Goal: Transaction & Acquisition: Purchase product/service

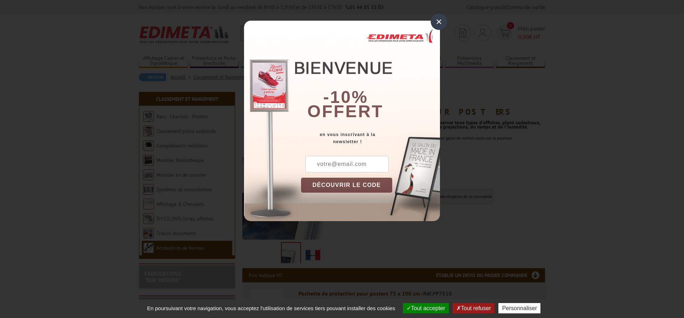
click at [437, 26] on div "×" at bounding box center [439, 22] width 16 height 16
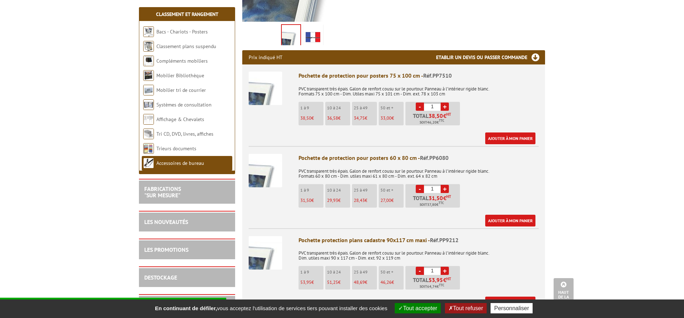
scroll to position [254, 0]
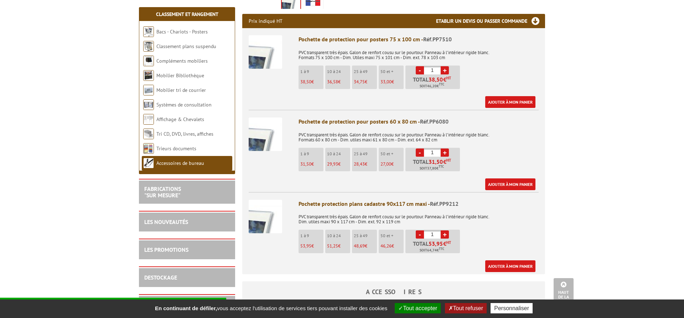
click at [446, 154] on link "+" at bounding box center [445, 153] width 8 height 8
type input "4"
click at [511, 185] on link "Ajouter à mon panier" at bounding box center [510, 185] width 50 height 12
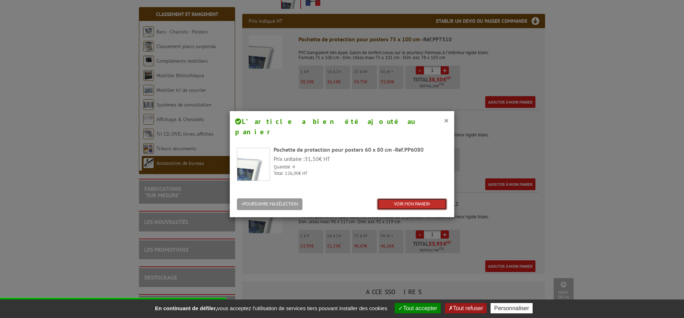
click at [421, 199] on link "VOIR MON PANIER" at bounding box center [412, 205] width 70 height 12
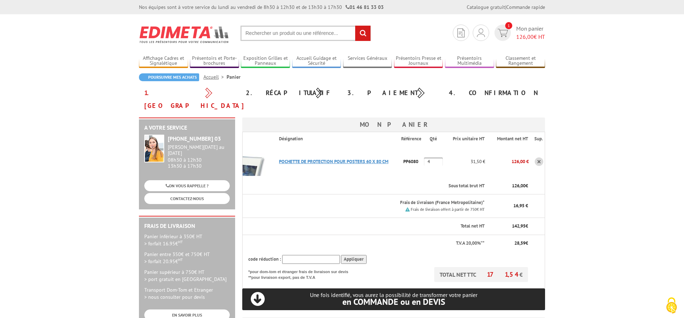
click at [341, 159] on link "POCHETTE DE PROTECTION POUR POSTERS 60 X 80 CM" at bounding box center [333, 162] width 109 height 6
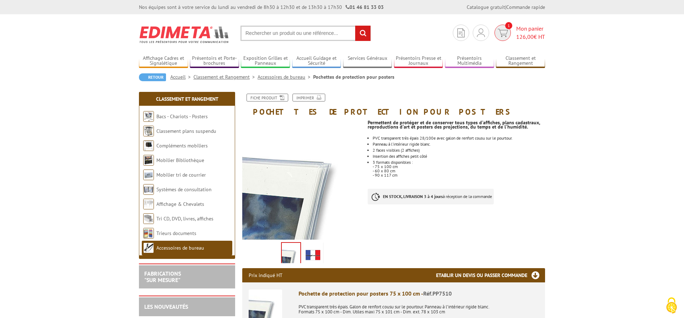
click at [502, 36] on img at bounding box center [503, 33] width 10 height 8
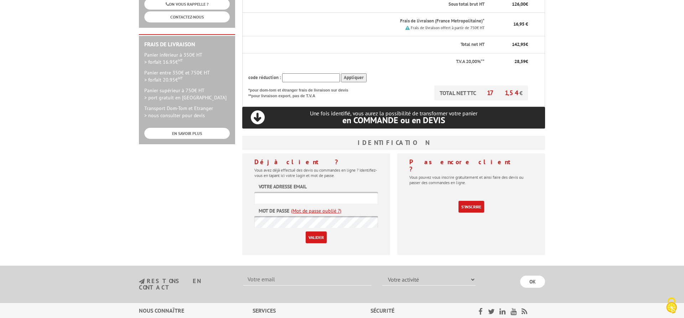
scroll to position [218, 0]
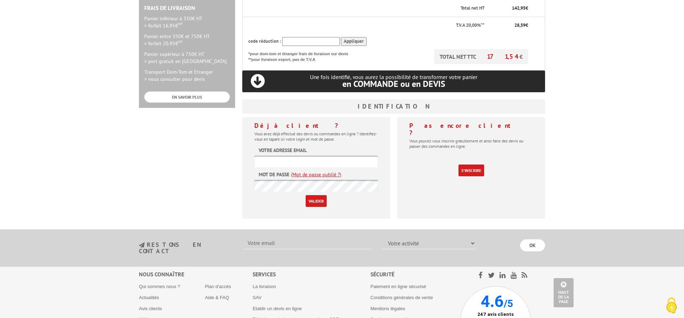
click at [314, 156] on input "text" at bounding box center [316, 162] width 124 height 12
type input "mjacquet@institut-lumiere.org"
click at [306, 195] on input "Valider" at bounding box center [316, 201] width 21 height 12
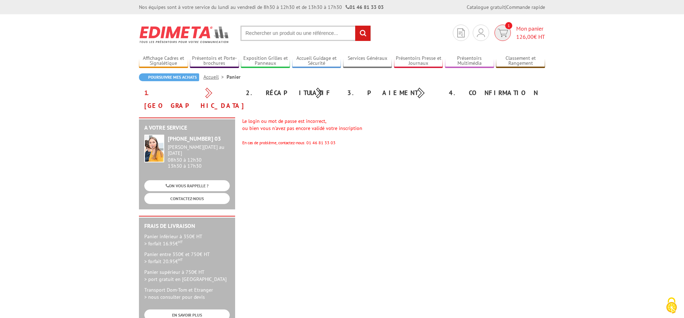
click at [520, 29] on span "Mon panier 126,00 € HT" at bounding box center [530, 33] width 29 height 16
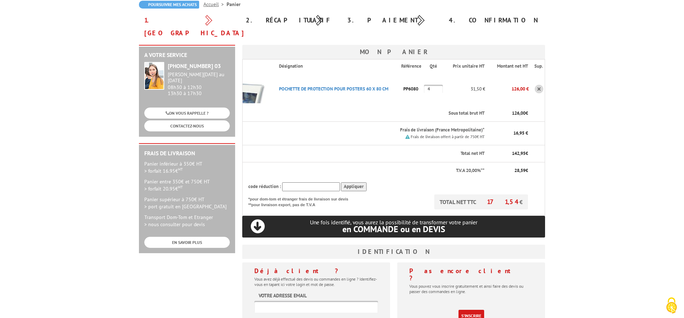
scroll to position [145, 0]
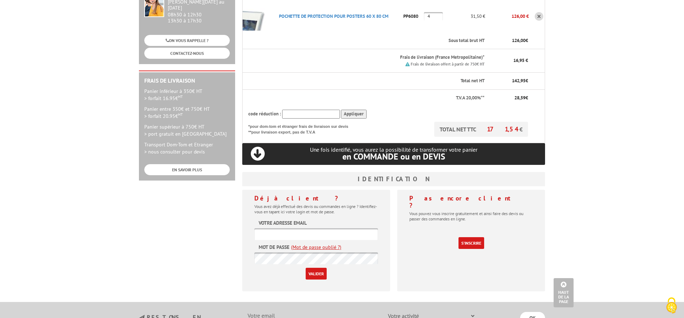
click at [269, 228] on input "text" at bounding box center [316, 234] width 124 height 12
type input "[EMAIL_ADDRESS][DOMAIN_NAME]"
click at [306, 268] on input "Valider" at bounding box center [316, 274] width 21 height 12
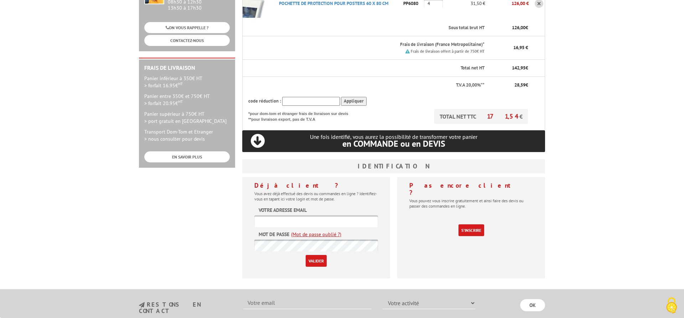
scroll to position [145, 0]
click at [283, 221] on input "text" at bounding box center [316, 222] width 124 height 12
type input "mjacquet@institut-lumiere.org"
click at [310, 256] on input "Valider" at bounding box center [316, 261] width 21 height 12
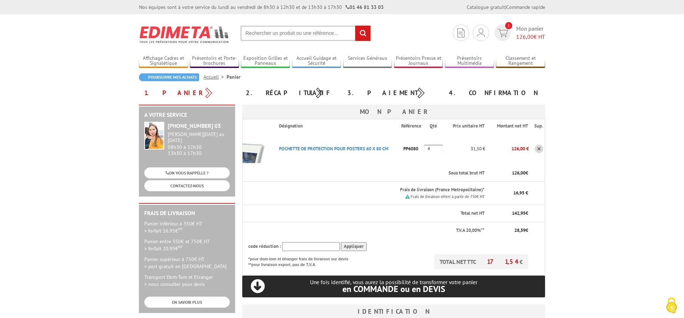
scroll to position [145, 0]
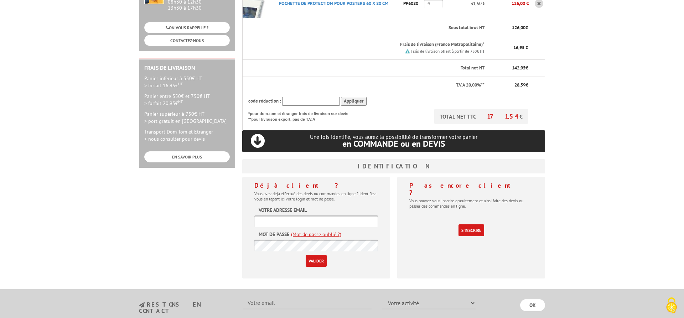
click at [331, 220] on input "text" at bounding box center [316, 222] width 124 height 12
type input "[EMAIL_ADDRESS][DOMAIN_NAME]"
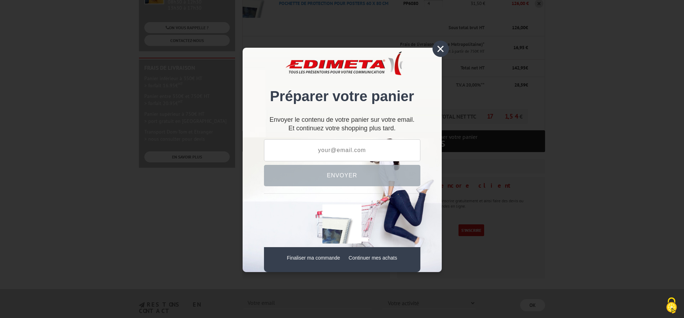
click at [439, 52] on div "×" at bounding box center [441, 49] width 16 height 16
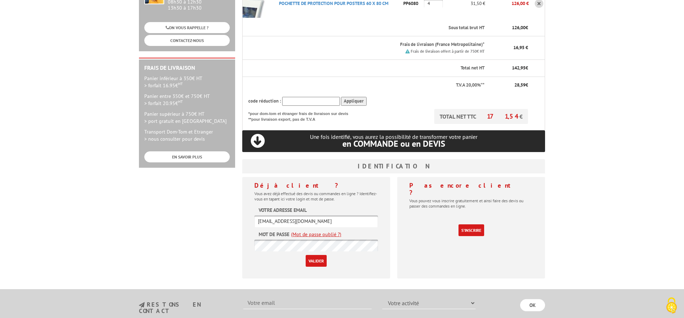
click at [306, 255] on input "Valider" at bounding box center [316, 261] width 21 height 12
click at [334, 226] on input "text" at bounding box center [316, 222] width 124 height 12
type input "E"
type input "epeeron@institut-lumiere.org"
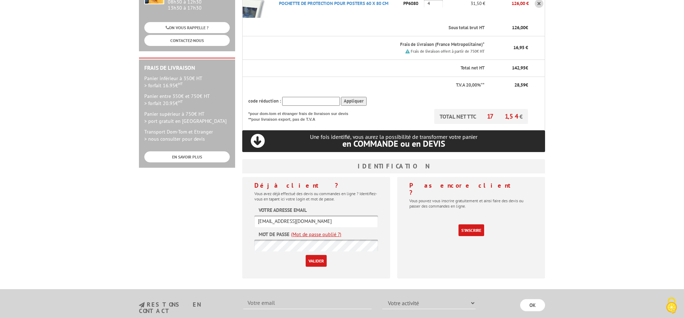
click at [323, 261] on input "Valider" at bounding box center [316, 261] width 21 height 12
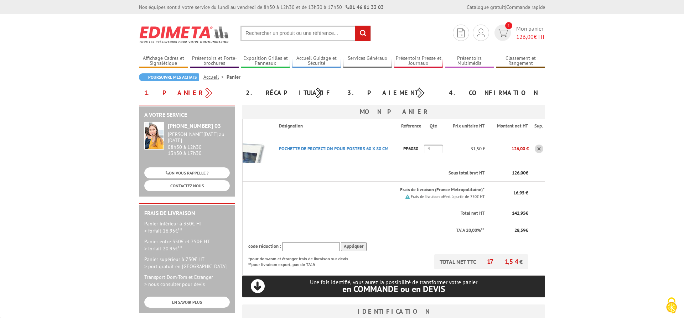
scroll to position [145, 0]
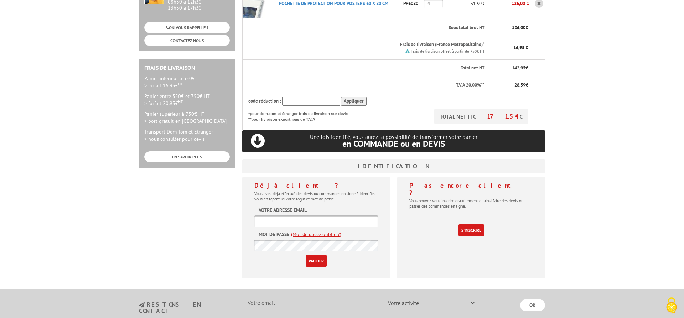
click at [326, 221] on input "text" at bounding box center [316, 222] width 124 height 12
click at [327, 235] on link "(Mot de passe oublié ?)" at bounding box center [316, 234] width 50 height 7
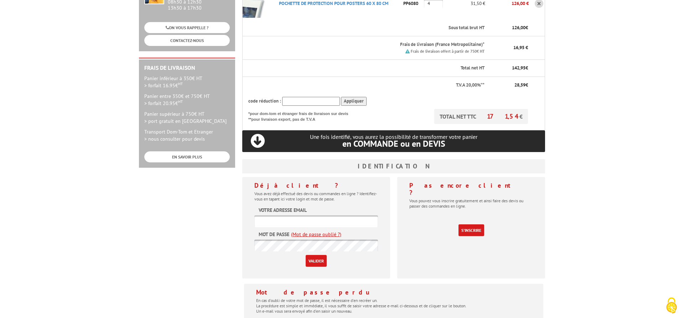
scroll to position [291, 0]
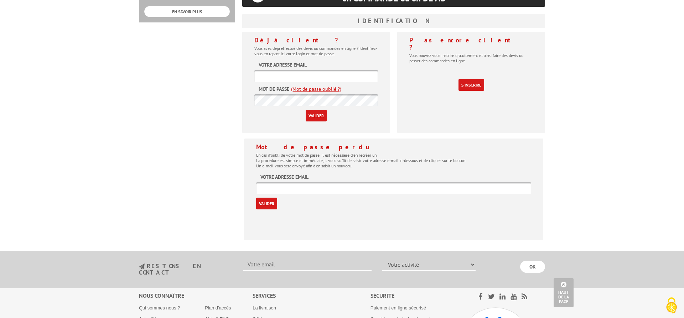
click at [323, 187] on input "text" at bounding box center [393, 188] width 275 height 12
type input "mjacquet@institut-lumiere.org"
click at [272, 206] on input "Valider" at bounding box center [266, 204] width 21 height 12
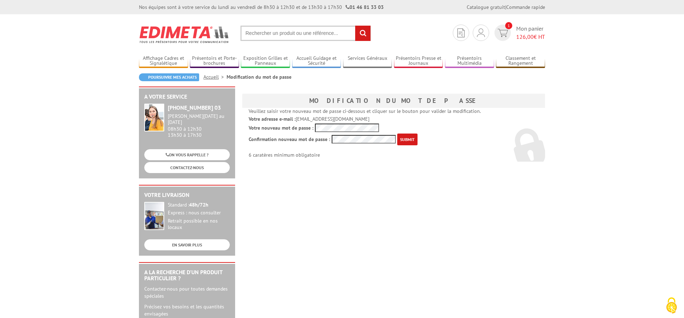
click at [405, 137] on input "submit" at bounding box center [407, 140] width 20 height 12
click at [410, 140] on input "submit" at bounding box center [407, 140] width 20 height 12
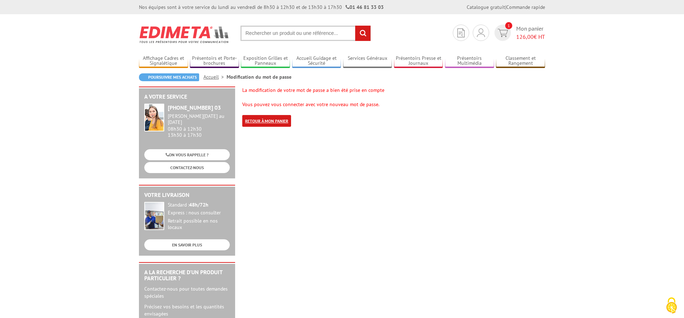
click at [269, 123] on link "Retour à mon panier" at bounding box center [266, 121] width 49 height 12
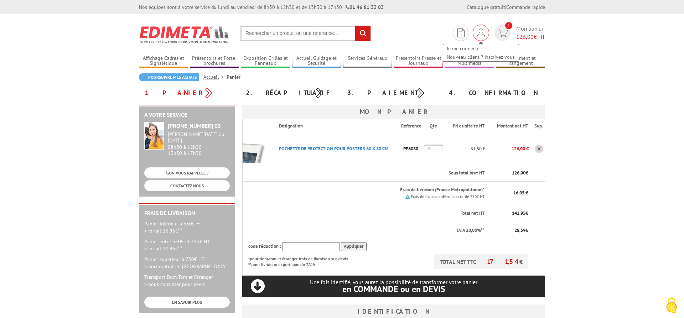
click at [479, 37] on div "Je me connecte Nouveau client ? Inscrivez-vous" at bounding box center [481, 49] width 77 height 25
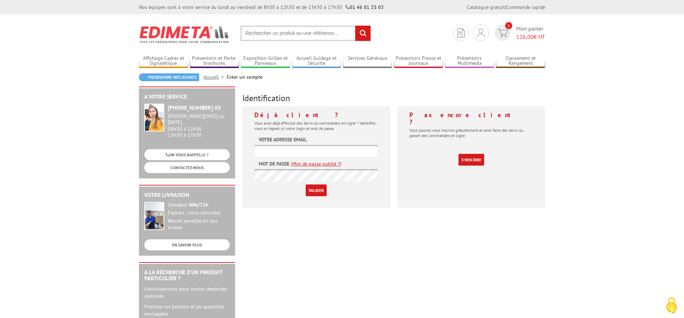
click at [332, 150] on input "text" at bounding box center [316, 151] width 124 height 12
type input "mjacquet@institut-lumiere.org"
click at [323, 188] on input "Valider" at bounding box center [316, 191] width 21 height 12
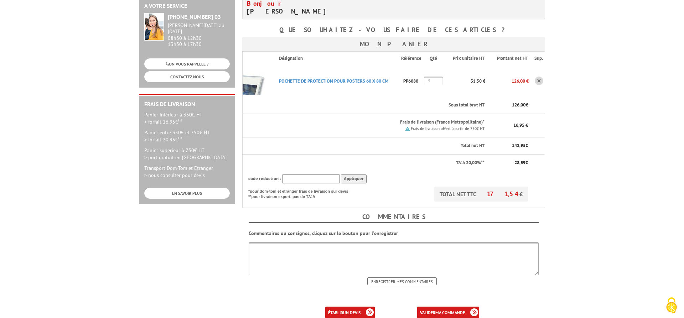
scroll to position [145, 0]
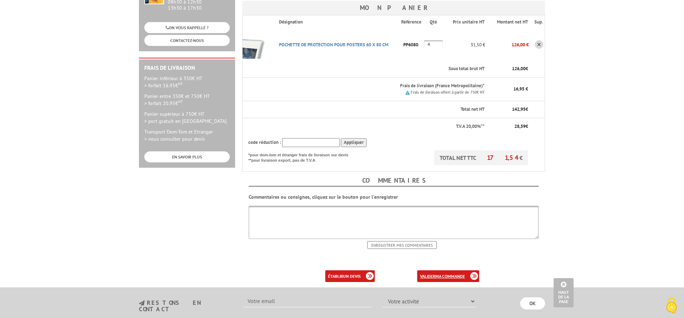
click at [447, 277] on b "ma commande" at bounding box center [451, 276] width 30 height 5
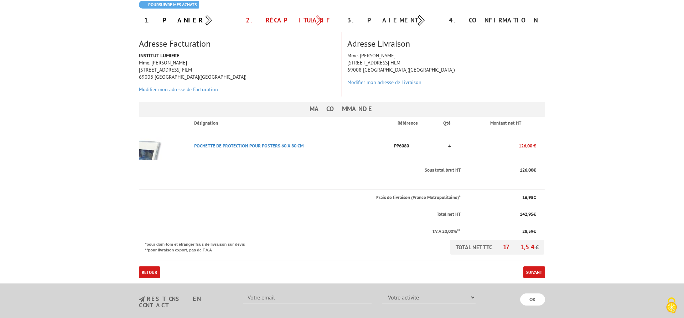
scroll to position [109, 0]
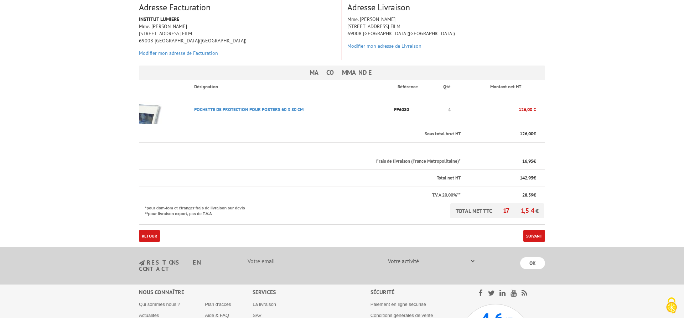
click at [532, 238] on link "Suivant" at bounding box center [535, 236] width 22 height 12
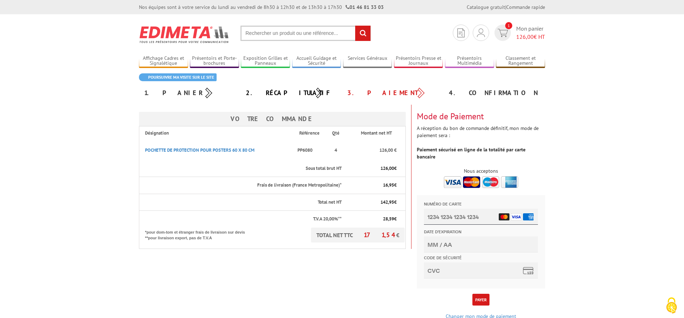
click at [470, 218] on input "Numéro de carte" at bounding box center [481, 217] width 114 height 16
click at [447, 218] on input "Numéro de carte" at bounding box center [481, 217] width 114 height 16
type input "4739 3351 8875 0004"
click at [469, 247] on input "Date d'expiration" at bounding box center [481, 245] width 114 height 16
type input "02/28"
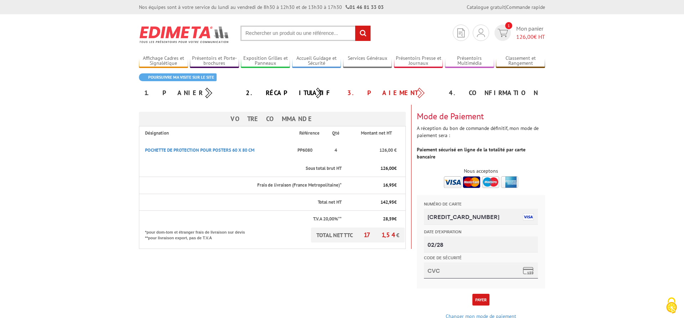
click at [466, 272] on input "Code de sécurité" at bounding box center [481, 271] width 114 height 16
type input "357"
click at [475, 294] on button "Payer" at bounding box center [481, 300] width 17 height 12
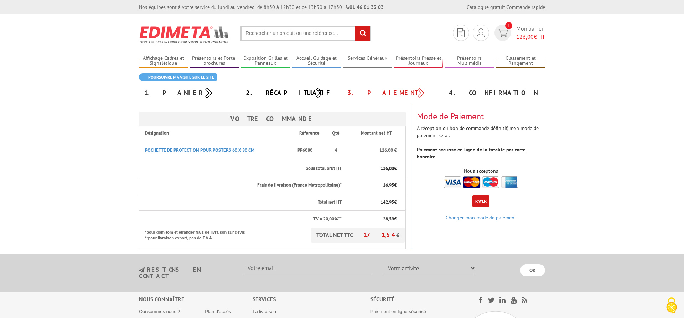
click at [479, 195] on button "Payer" at bounding box center [481, 201] width 17 height 12
